Goal: Task Accomplishment & Management: Complete application form

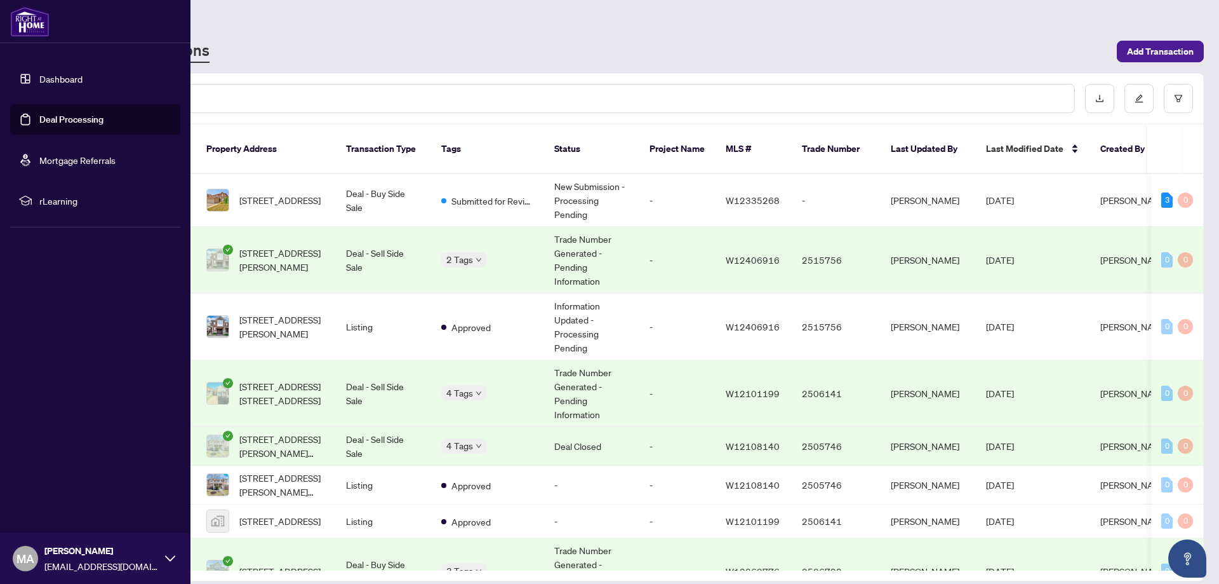
click at [62, 81] on link "Dashboard" at bounding box center [60, 78] width 43 height 11
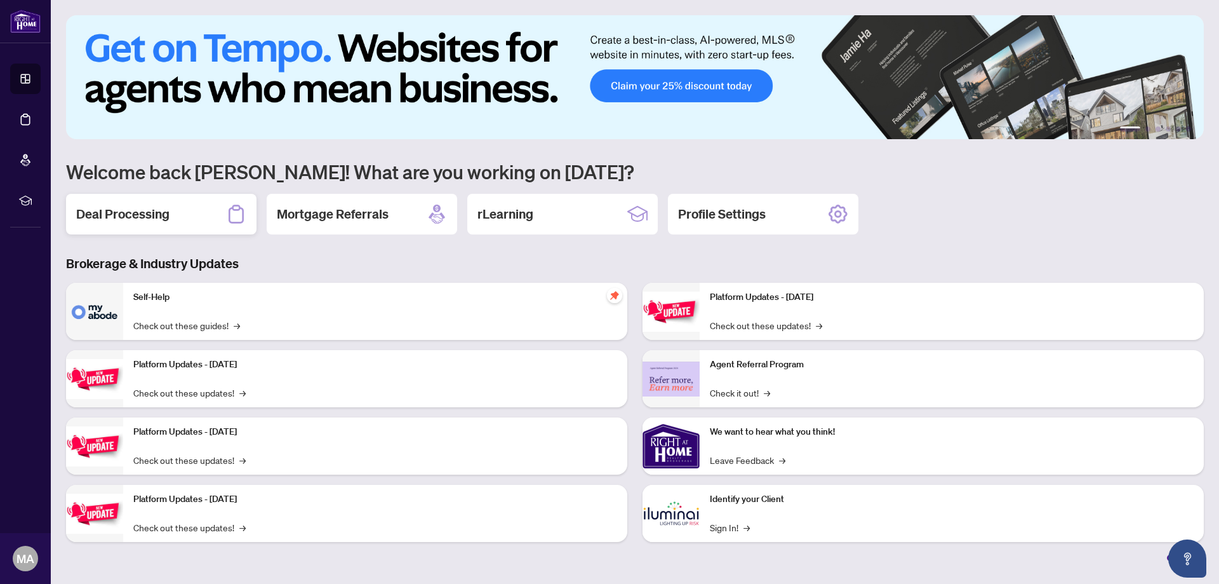
click at [129, 213] on h2 "Deal Processing" at bounding box center [122, 214] width 93 height 18
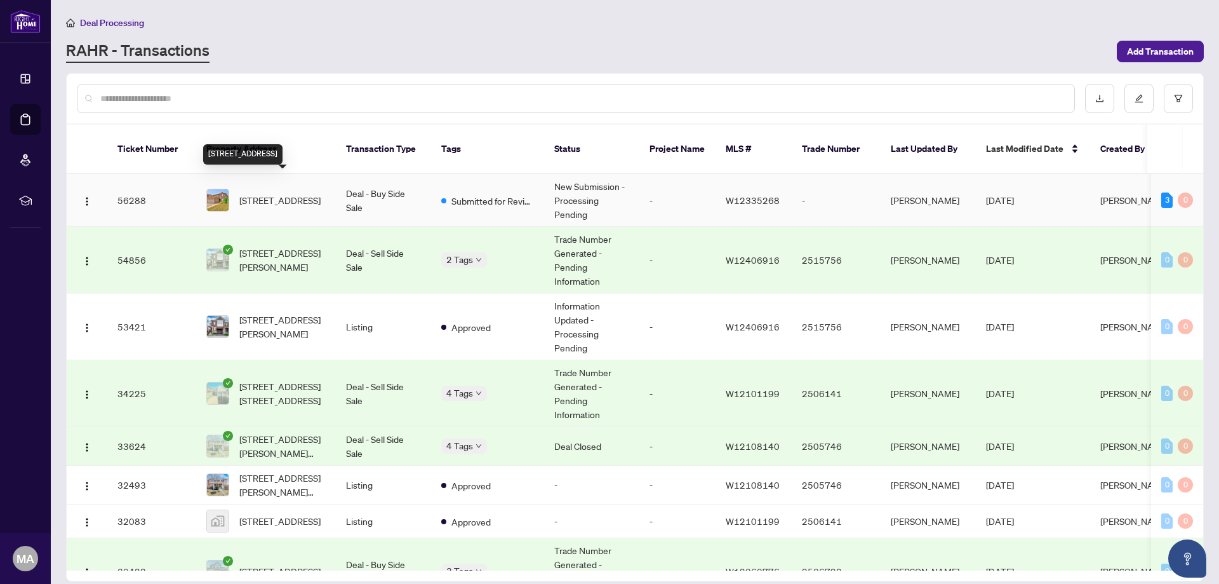
click at [283, 193] on span "[STREET_ADDRESS]" at bounding box center [279, 200] width 81 height 14
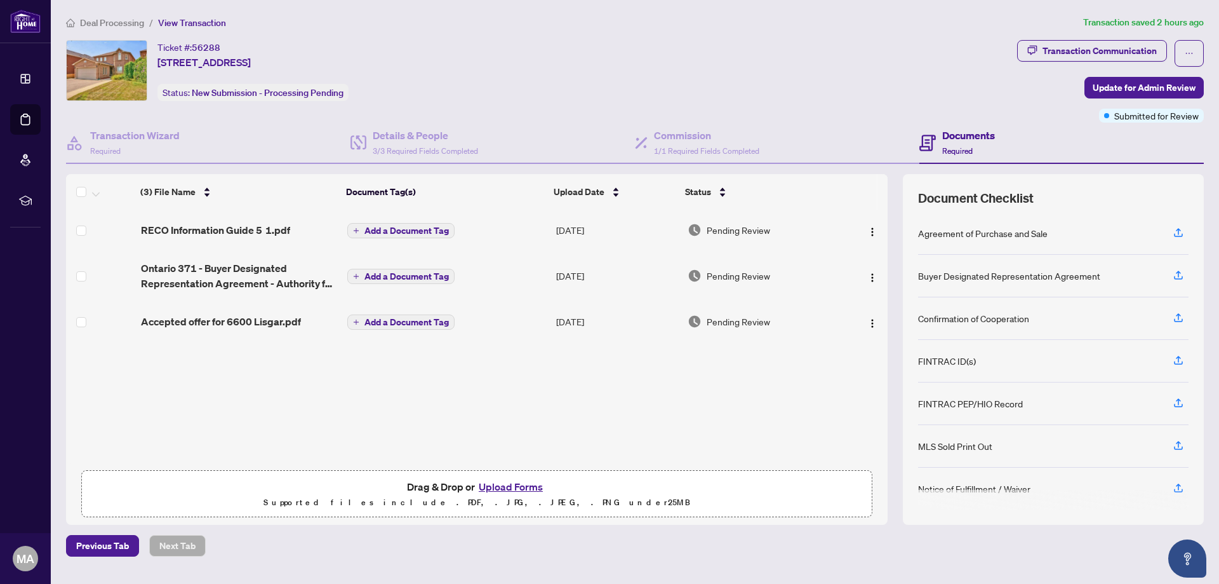
click at [504, 488] on button "Upload Forms" at bounding box center [511, 486] width 72 height 17
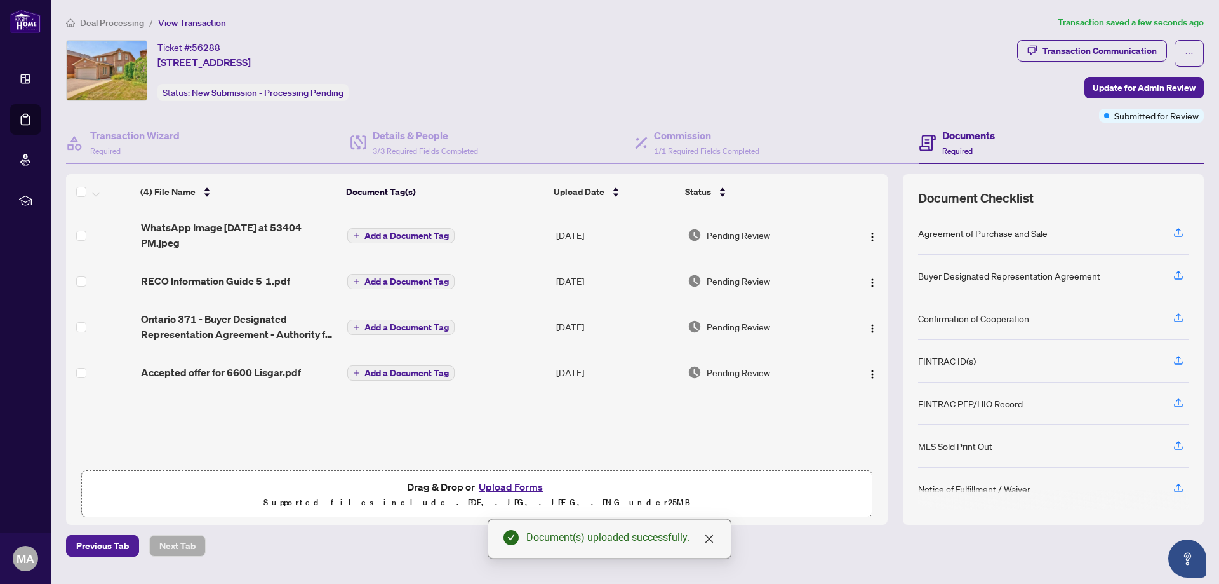
click at [500, 486] on button "Upload Forms" at bounding box center [511, 486] width 72 height 17
click at [870, 232] on img "button" at bounding box center [872, 237] width 10 height 10
click at [777, 441] on div "(4) File Name Document Tag(s) Upload Date Status WhatsApp Image [DATE] at 53404…" at bounding box center [477, 336] width 822 height 253
click at [497, 483] on button "Upload Forms" at bounding box center [511, 486] width 72 height 17
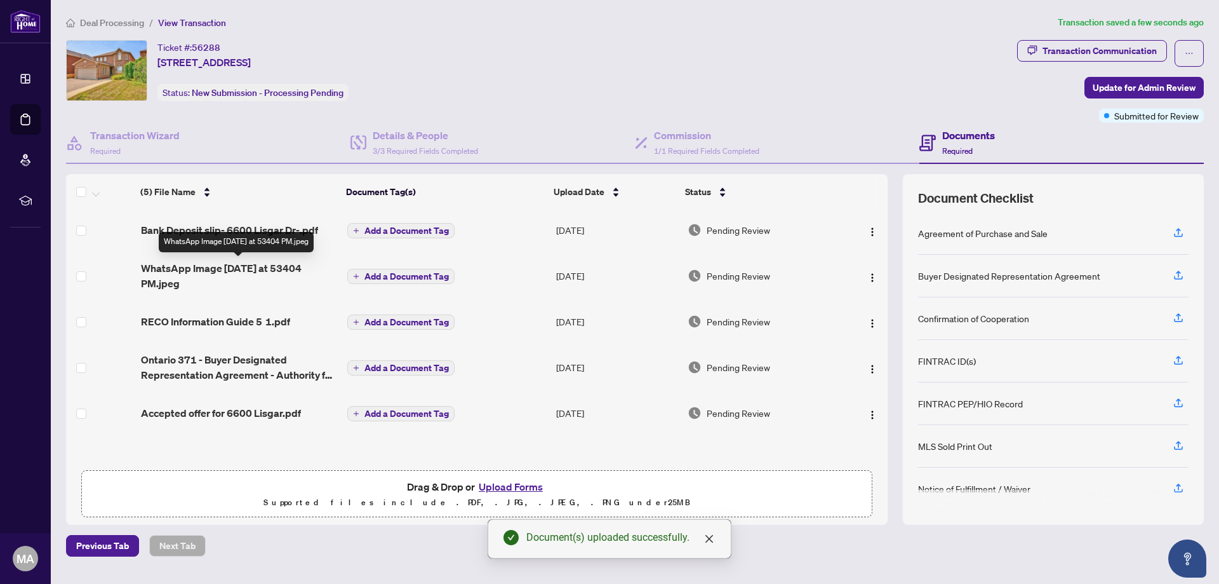
click at [205, 269] on span "WhatsApp Image [DATE] at 53404 PM.jpeg" at bounding box center [239, 275] width 197 height 30
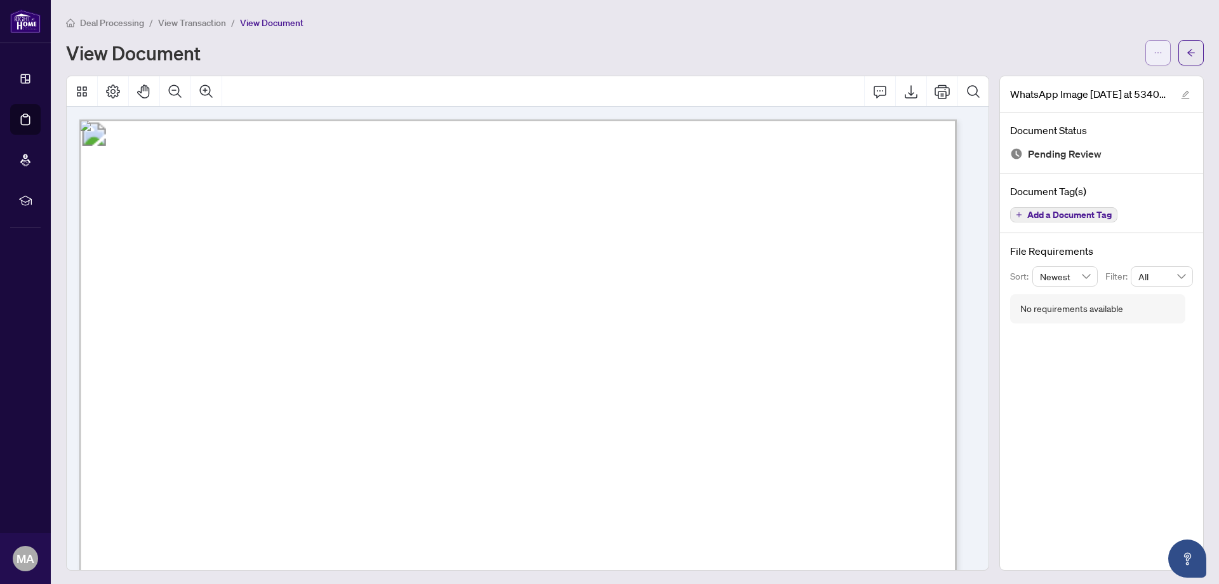
click at [1154, 50] on icon "ellipsis" at bounding box center [1158, 52] width 9 height 9
click at [1008, 50] on div "View Document" at bounding box center [602, 53] width 1072 height 20
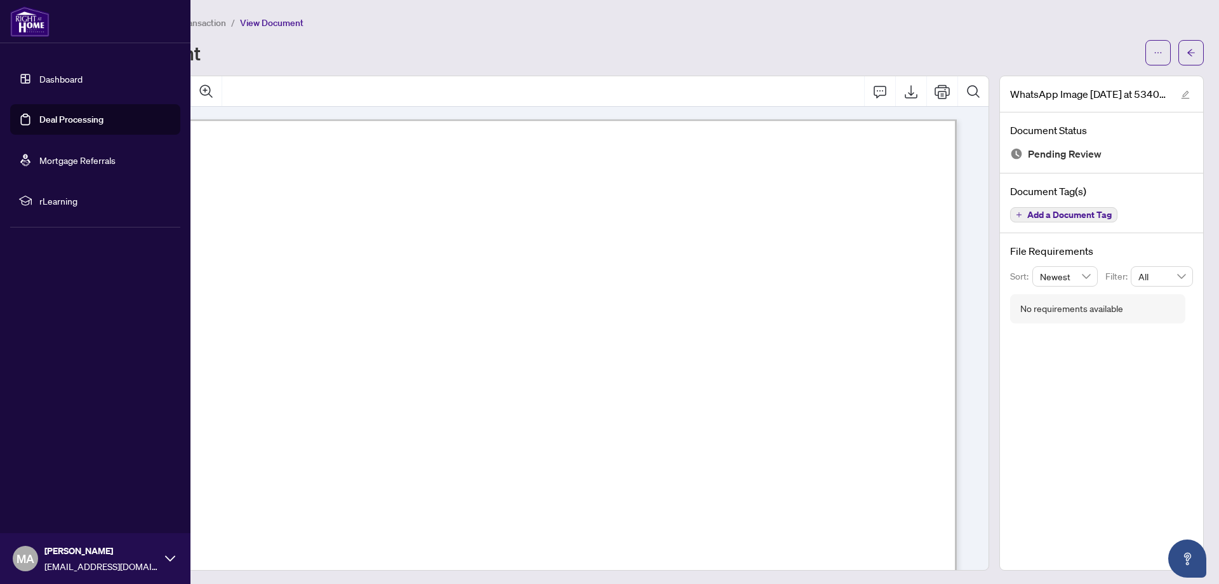
click at [59, 79] on link "Dashboard" at bounding box center [60, 78] width 43 height 11
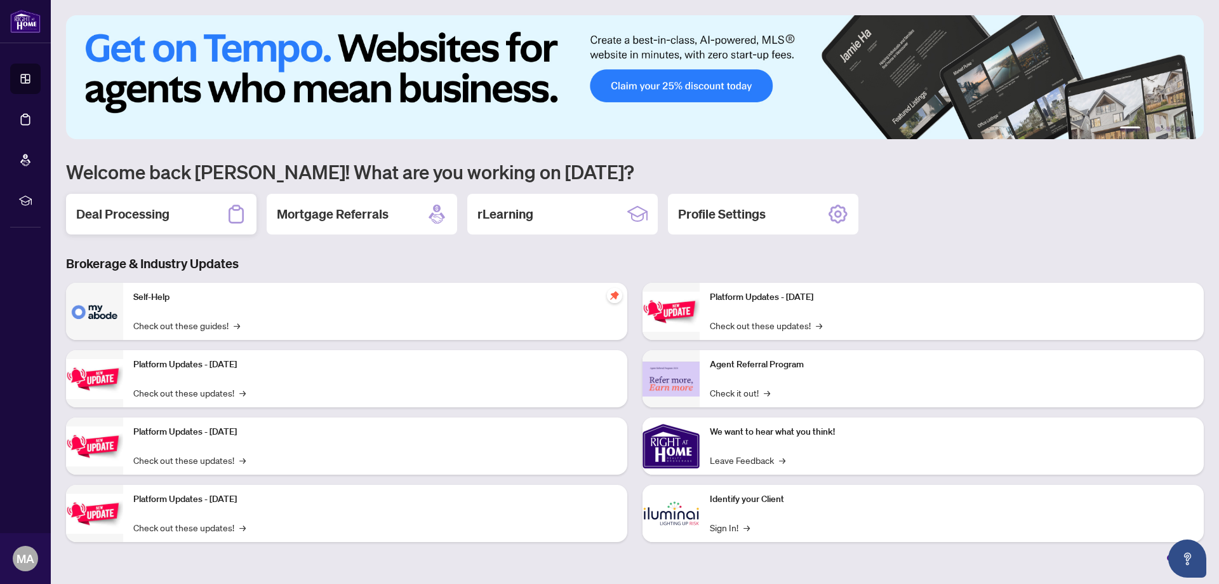
click at [116, 215] on h2 "Deal Processing" at bounding box center [122, 214] width 93 height 18
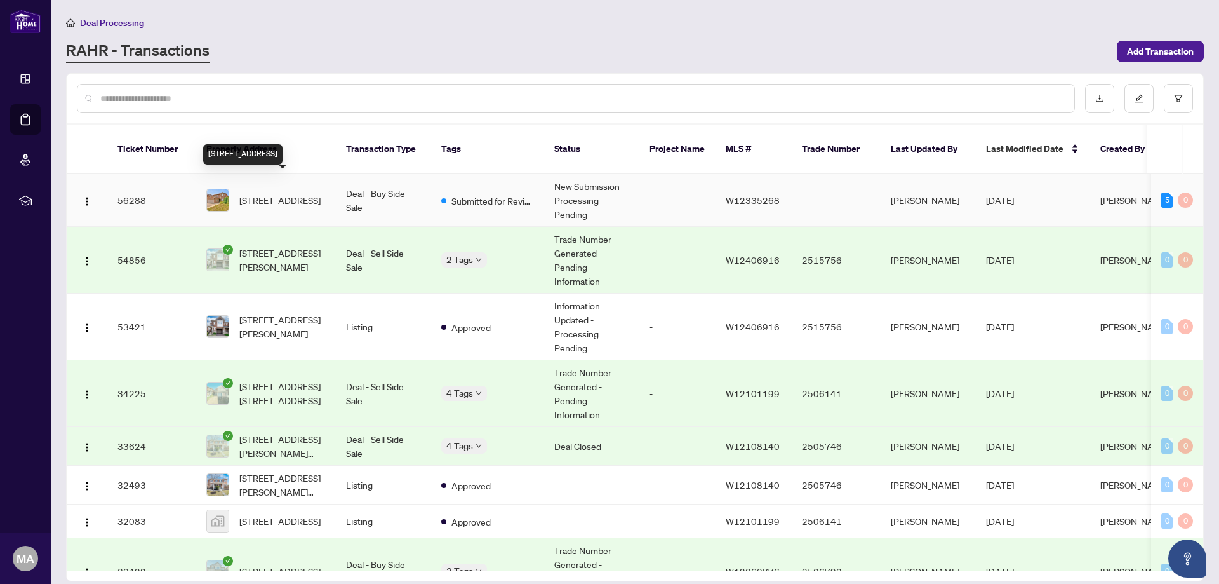
click at [285, 193] on span "[STREET_ADDRESS]" at bounding box center [279, 200] width 81 height 14
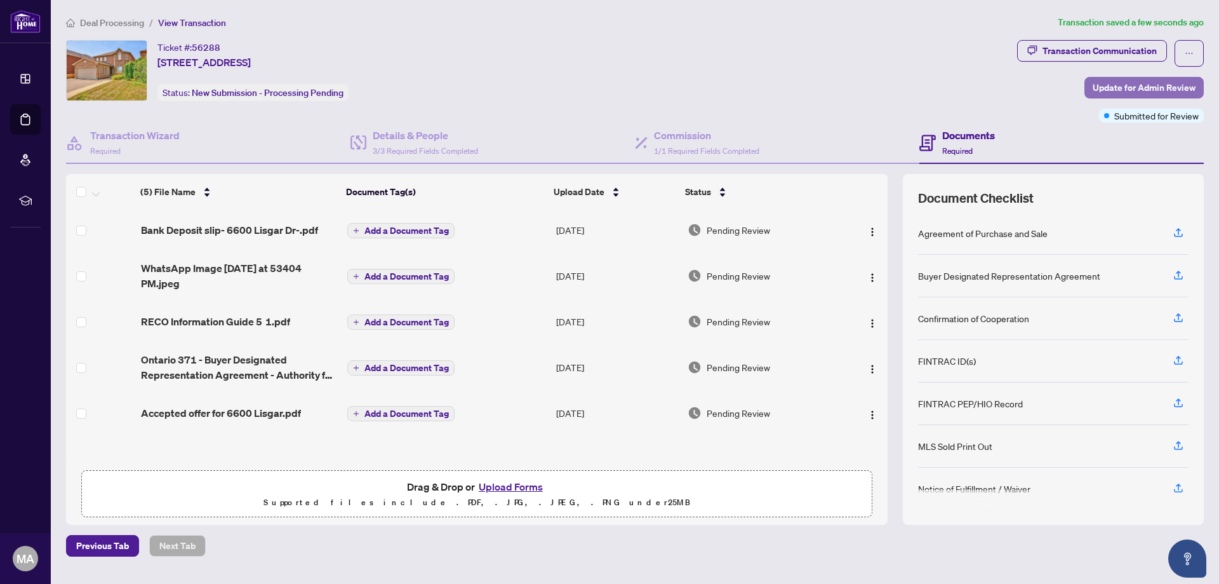
click at [1147, 89] on span "Update for Admin Review" at bounding box center [1144, 87] width 103 height 20
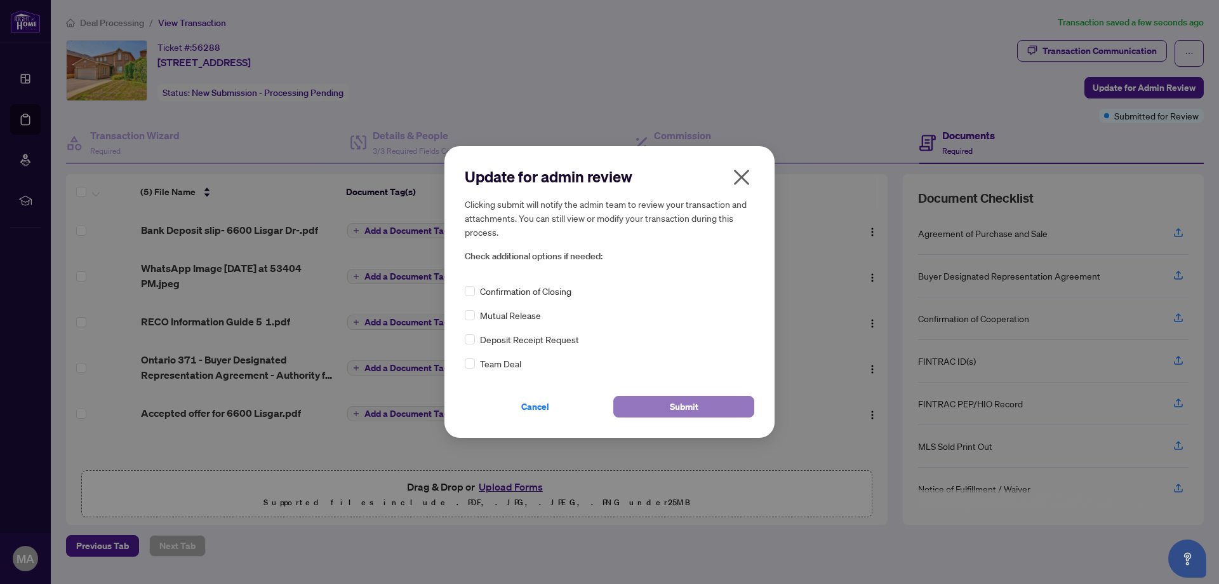
click at [682, 405] on span "Submit" at bounding box center [684, 406] width 29 height 20
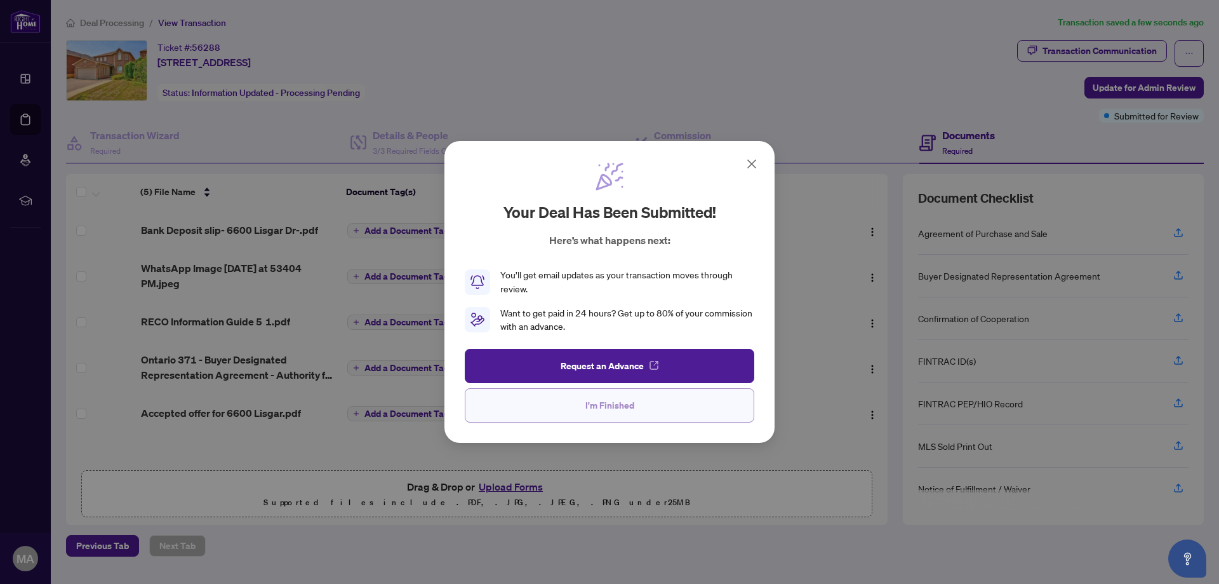
click at [601, 408] on span "I'm Finished" at bounding box center [610, 405] width 49 height 20
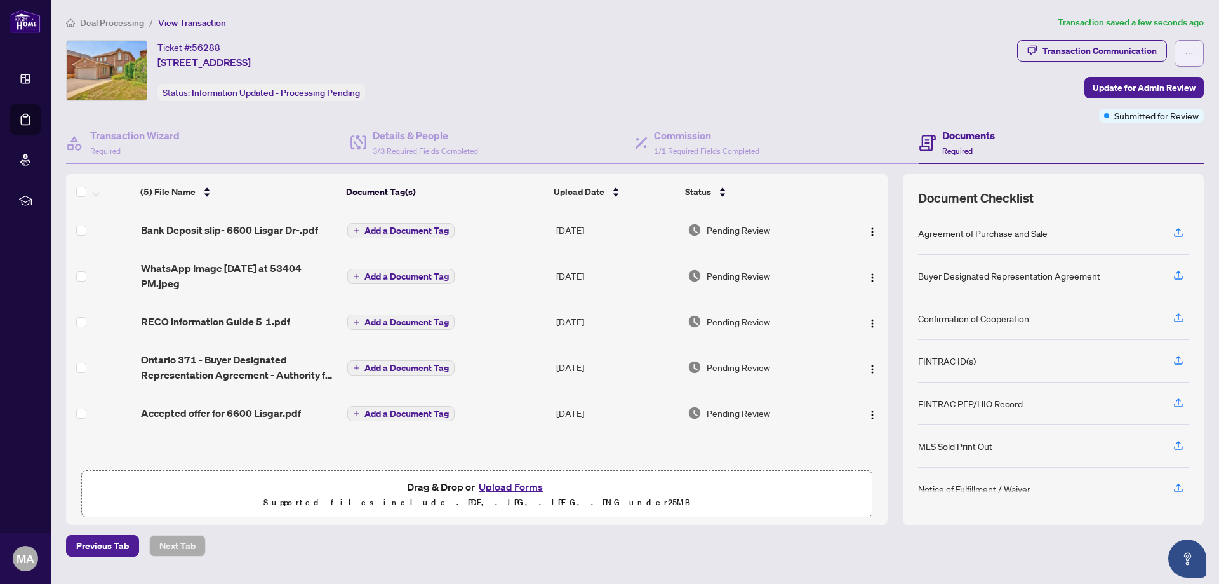
click at [1188, 50] on icon "ellipsis" at bounding box center [1189, 53] width 9 height 9
click at [853, 64] on div "Ticket #: 56288 [STREET_ADDRESS] Status: Information Updated - Processing Pendi…" at bounding box center [539, 70] width 946 height 61
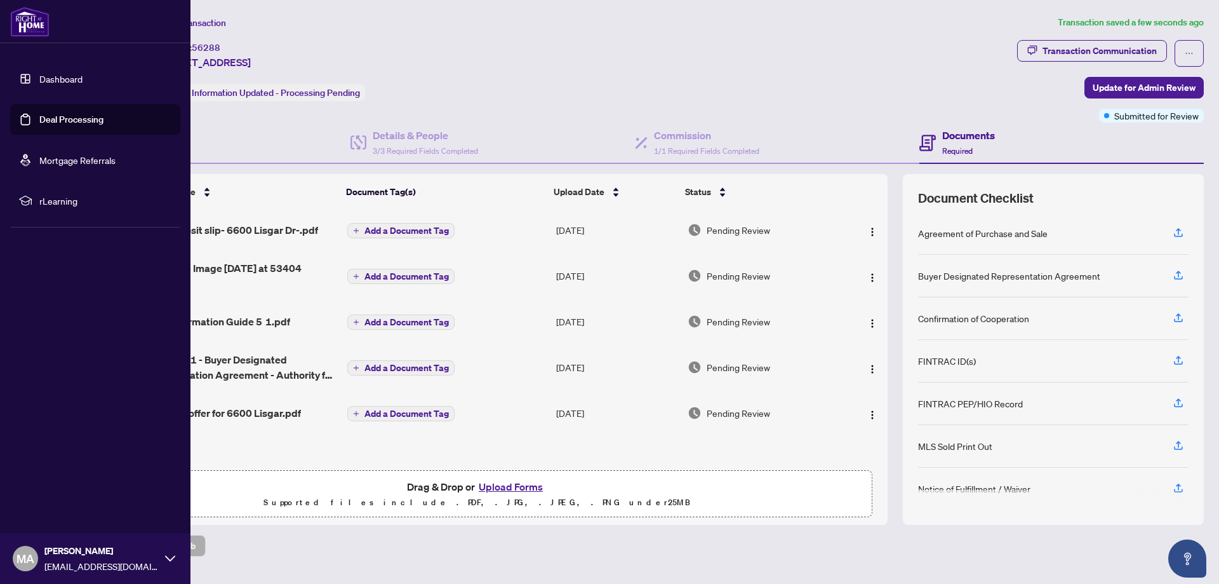
click at [25, 563] on span "MA" at bounding box center [26, 558] width 18 height 18
click at [48, 478] on span "Logout" at bounding box center [51, 482] width 29 height 20
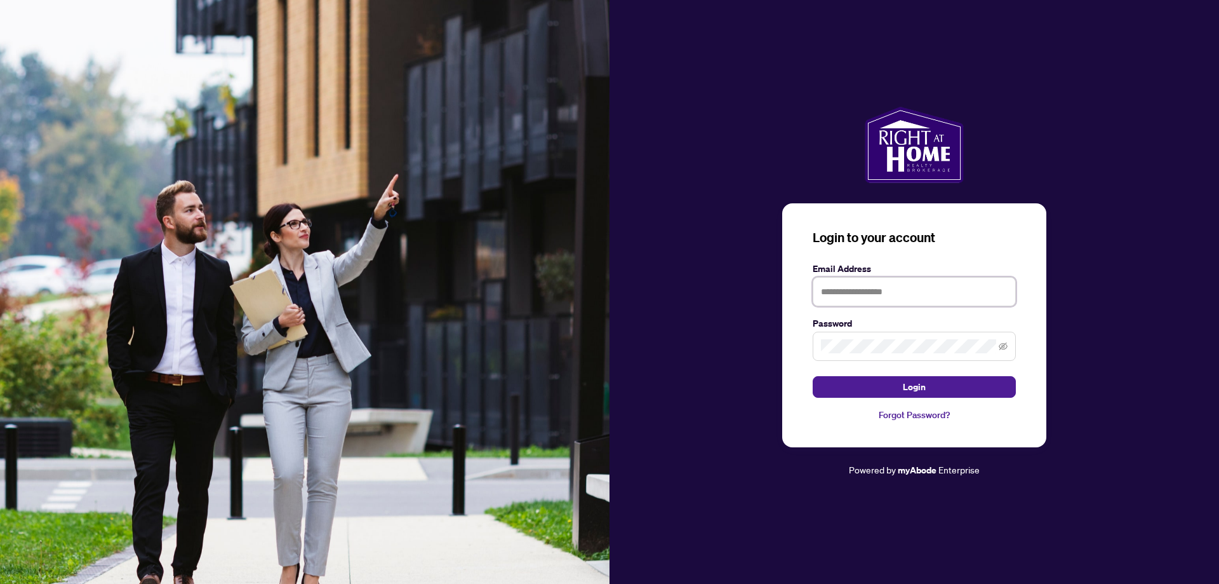
type input "**********"
